Goal: Task Accomplishment & Management: Use online tool/utility

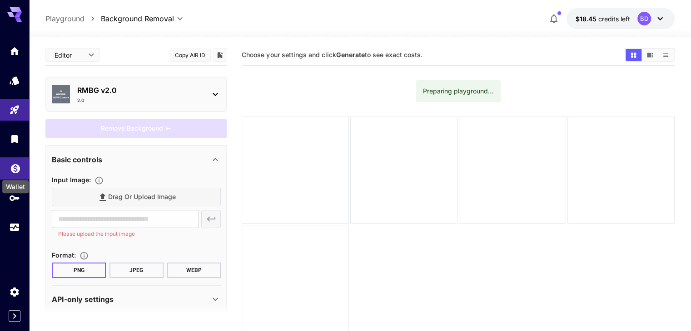
click at [20, 168] on icon "Wallet" at bounding box center [15, 166] width 11 height 11
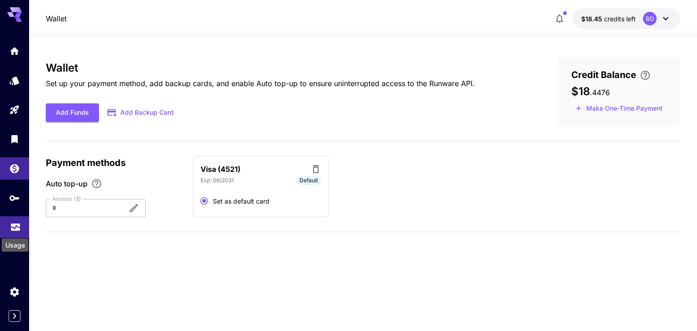
click at [14, 228] on icon "Usage" at bounding box center [15, 225] width 11 height 11
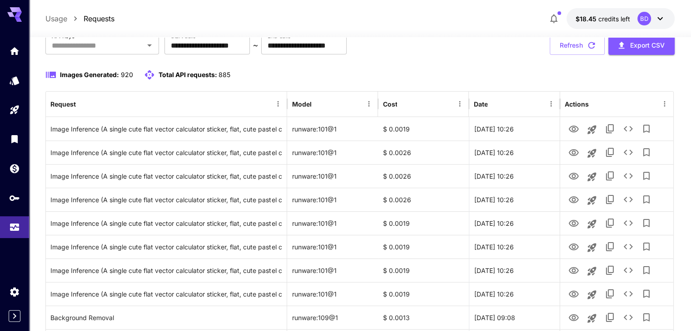
scroll to position [89, 0]
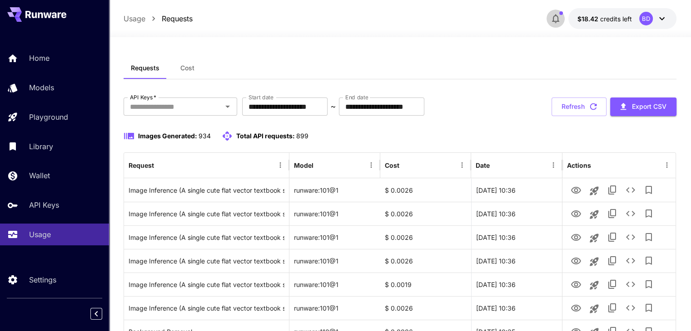
click at [555, 21] on icon "button" at bounding box center [555, 19] width 7 height 9
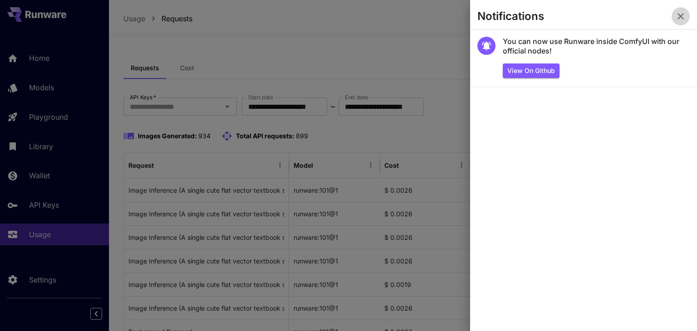
click at [680, 21] on icon "button" at bounding box center [681, 16] width 11 height 11
